Goal: Task Accomplishment & Management: Complete application form

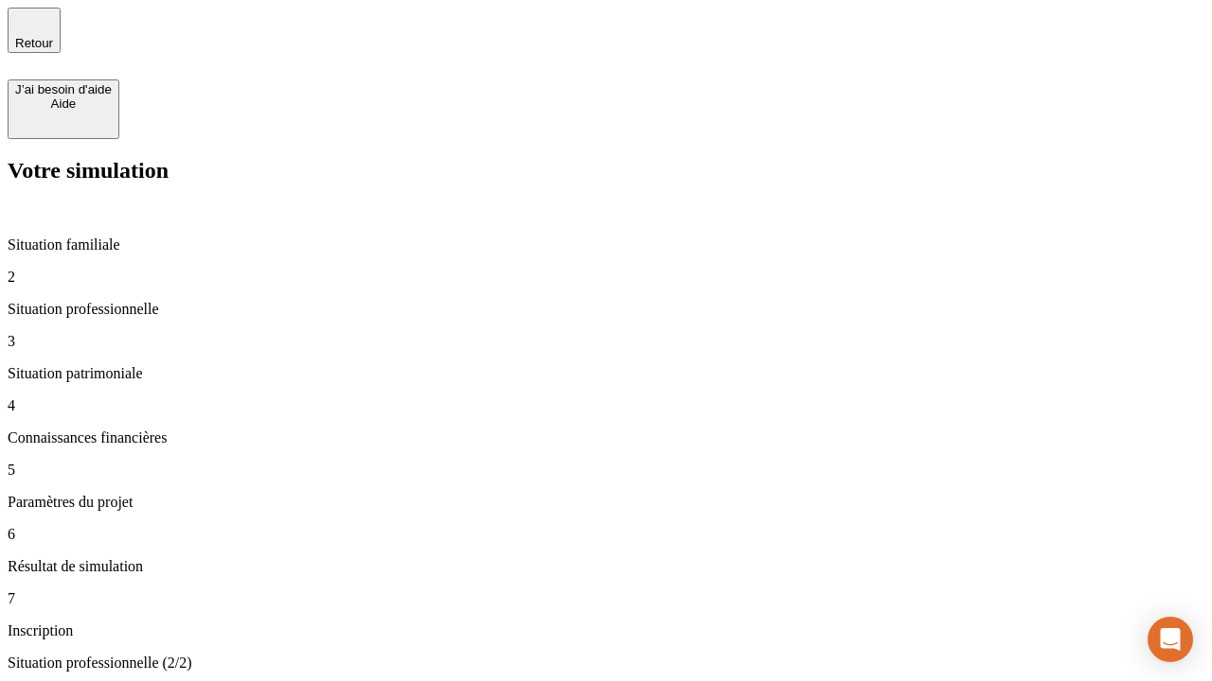
type input "30 000"
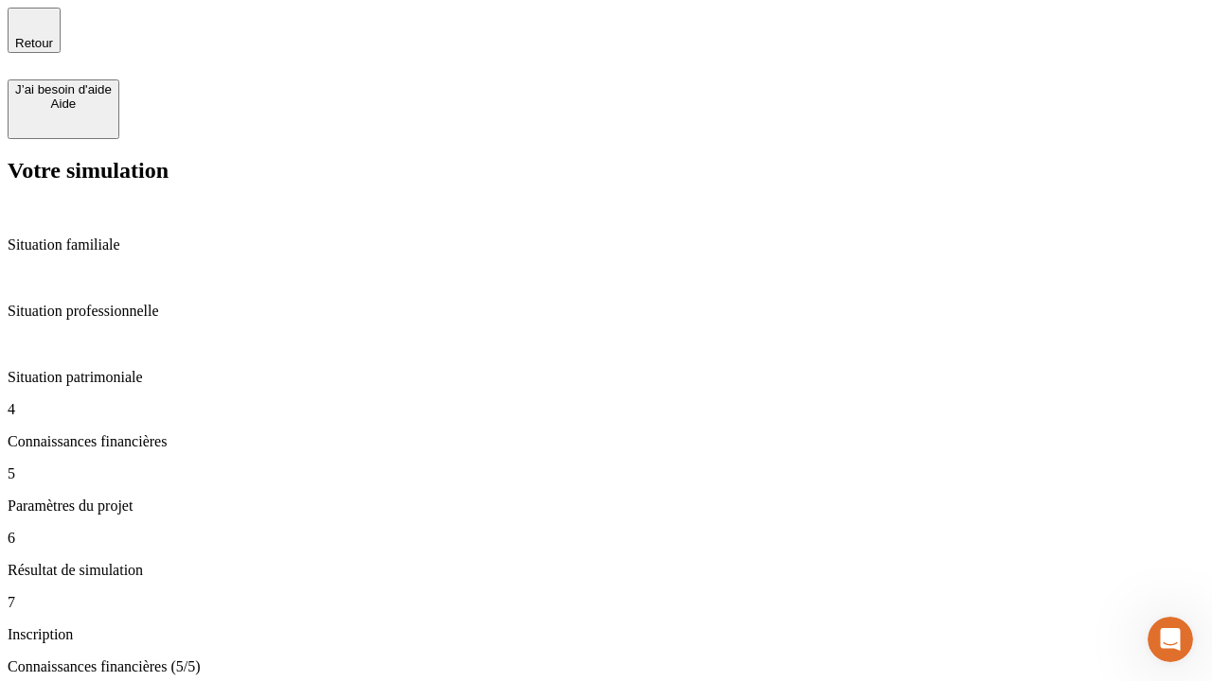
type input "25"
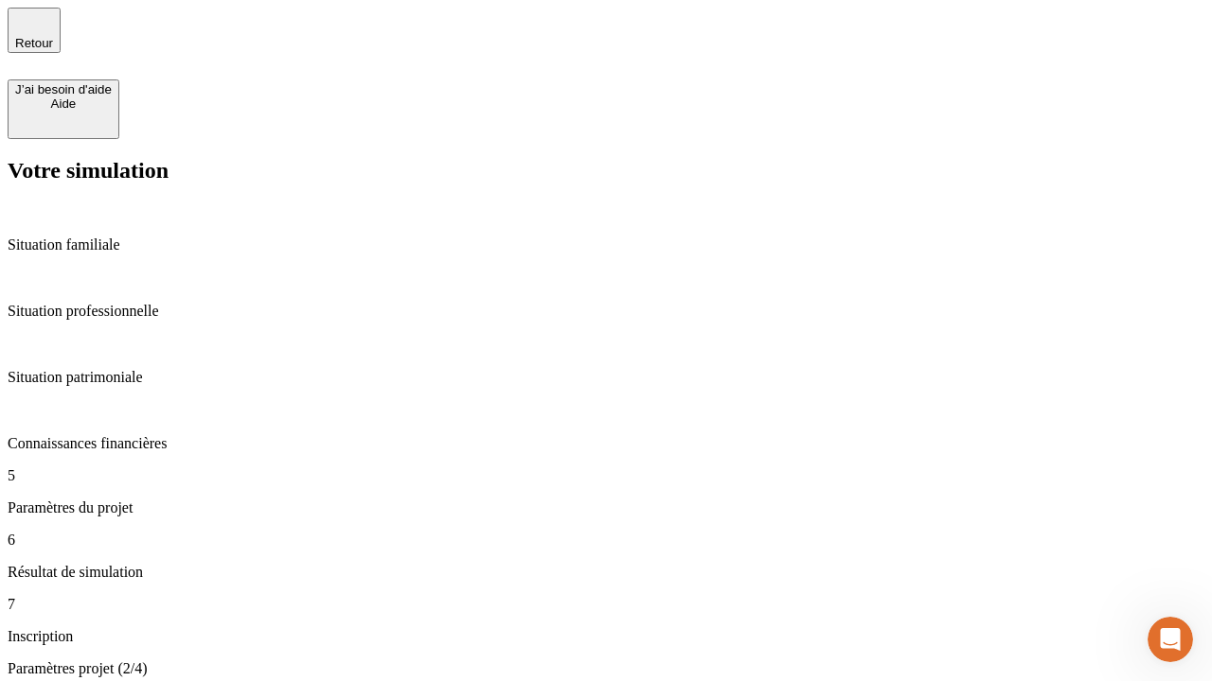
type input "64"
type input "1 000"
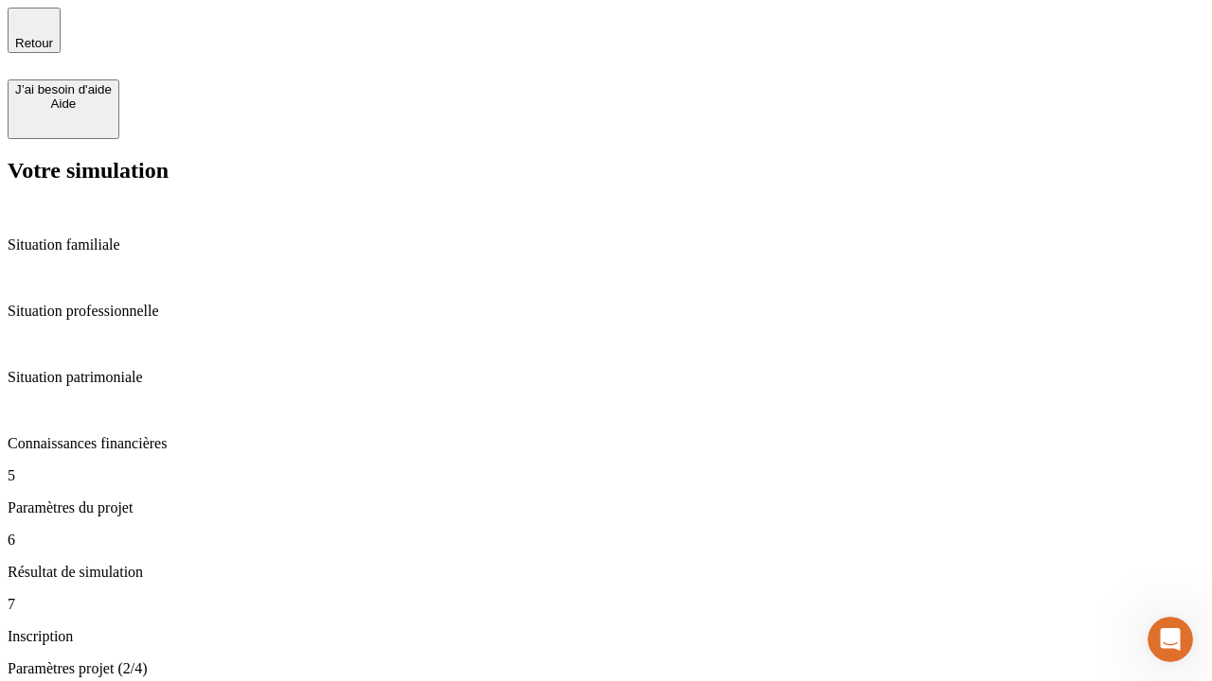
type input "640"
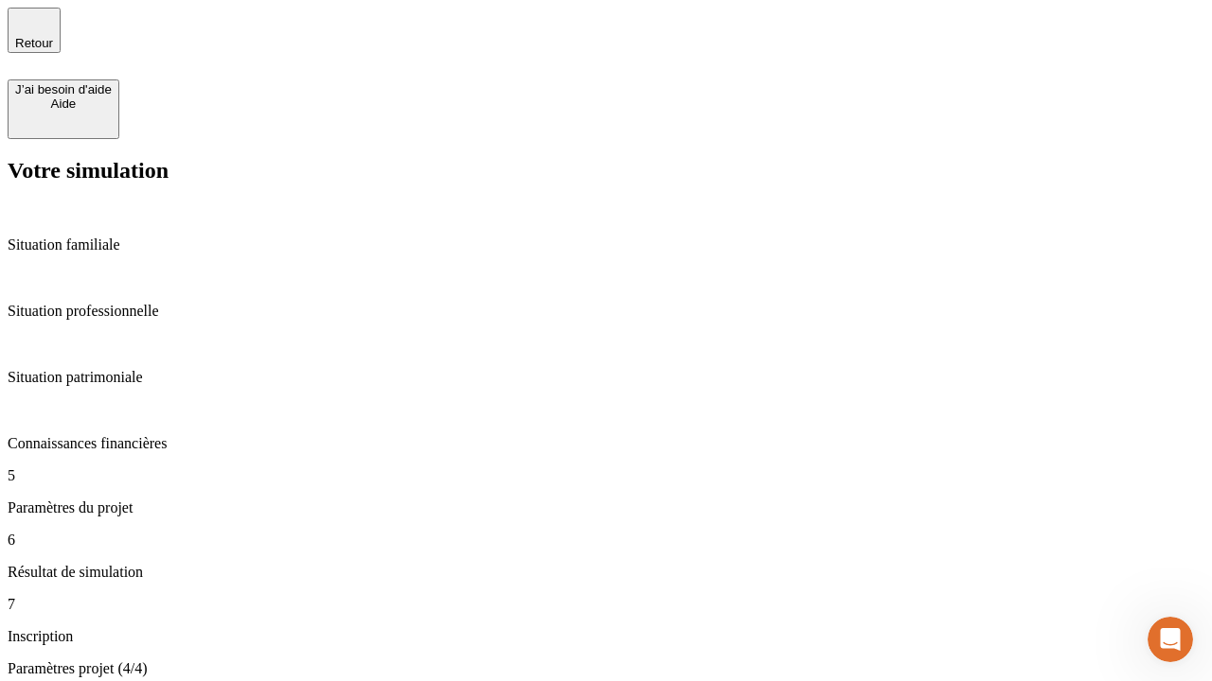
scroll to position [178, 0]
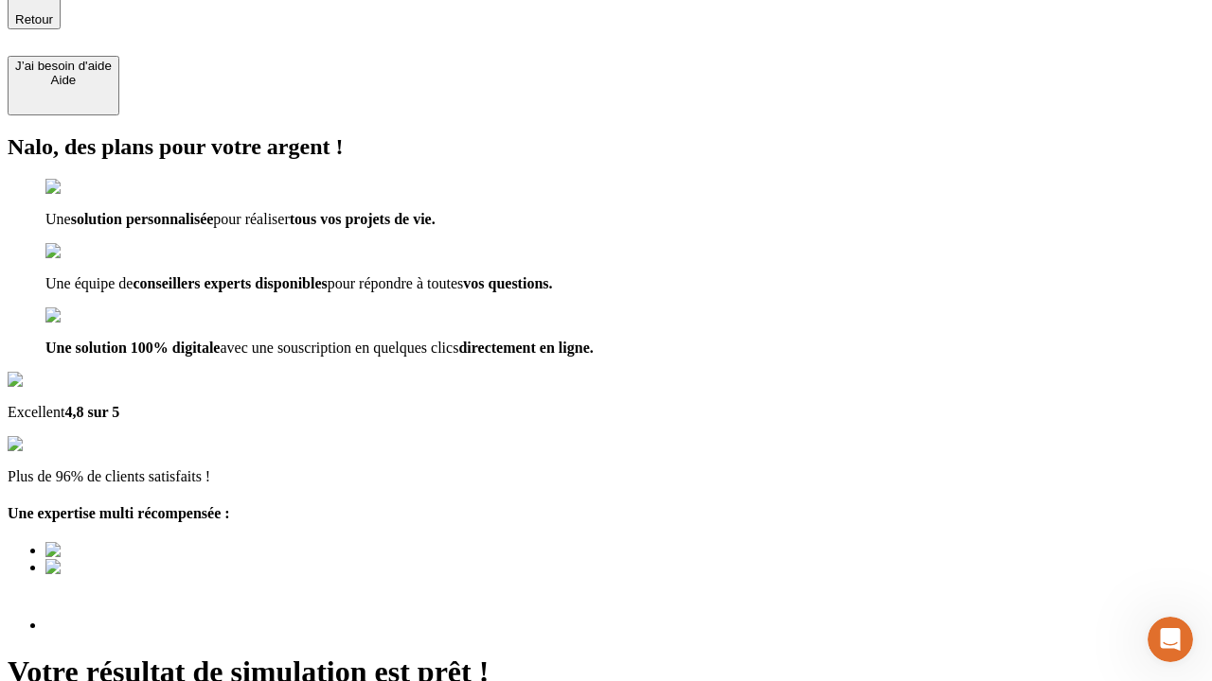
scroll to position [178, 0]
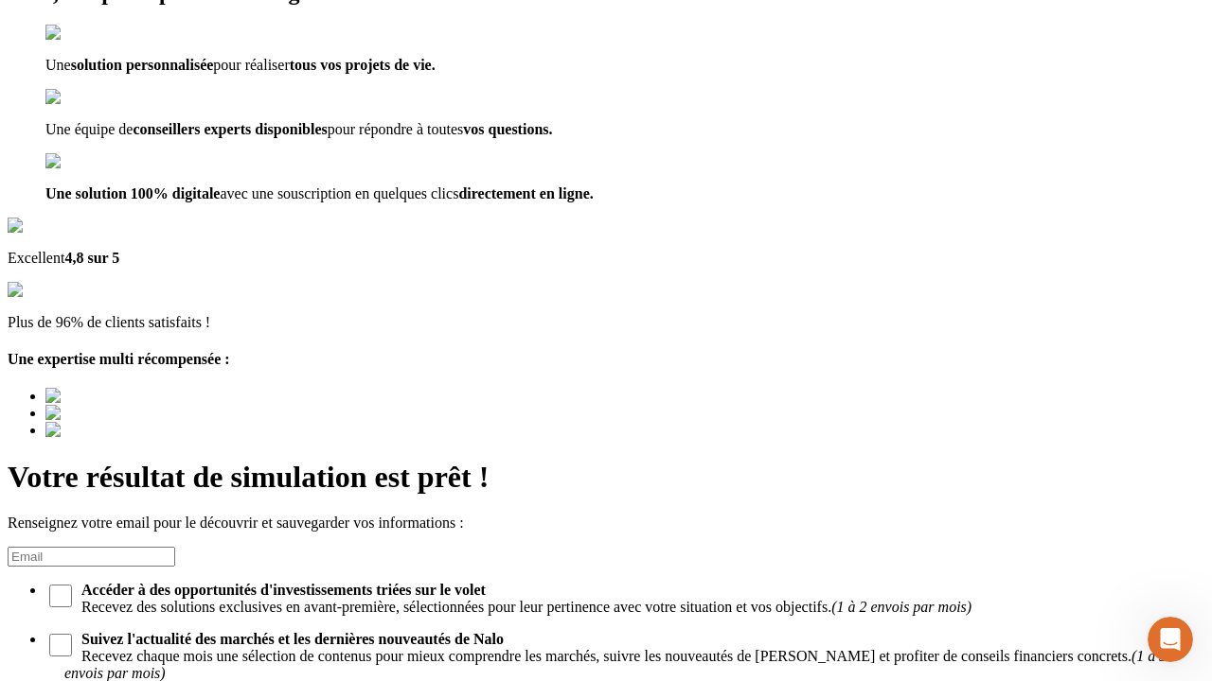
type input "[EMAIL_ADDRESS][PERSON_NAME][DOMAIN_NAME]"
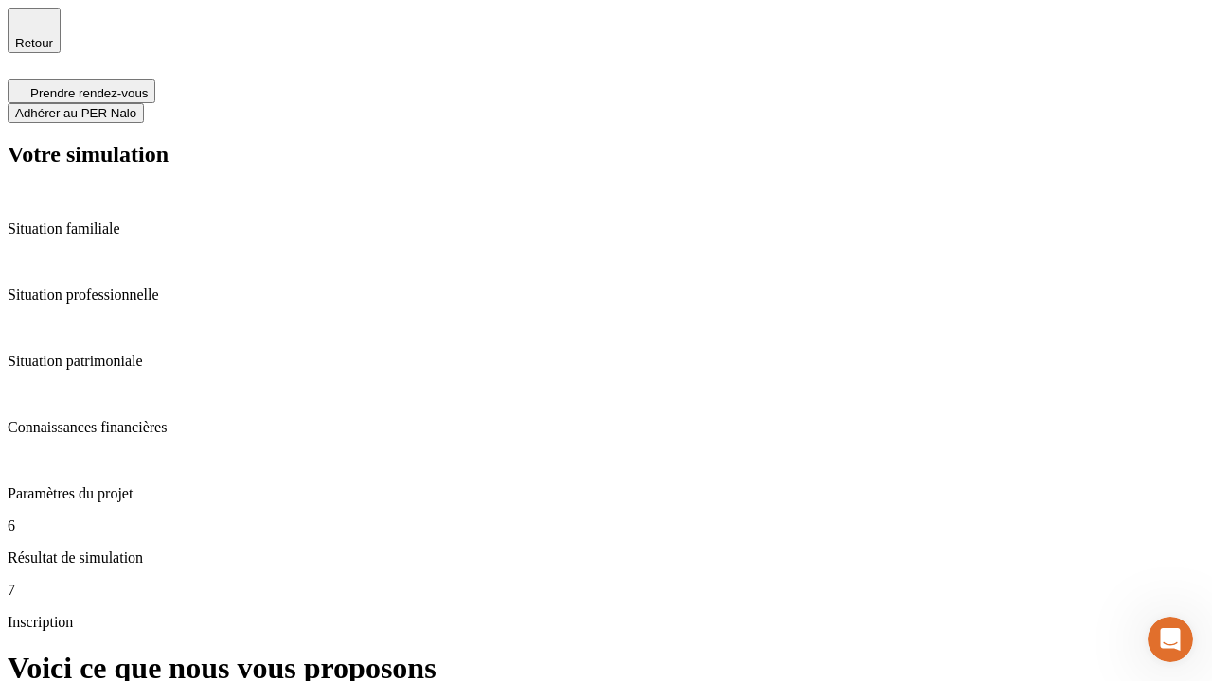
click at [136, 106] on span "Adhérer au PER Nalo" at bounding box center [75, 113] width 121 height 14
